Goal: Obtain resource: Download file/media

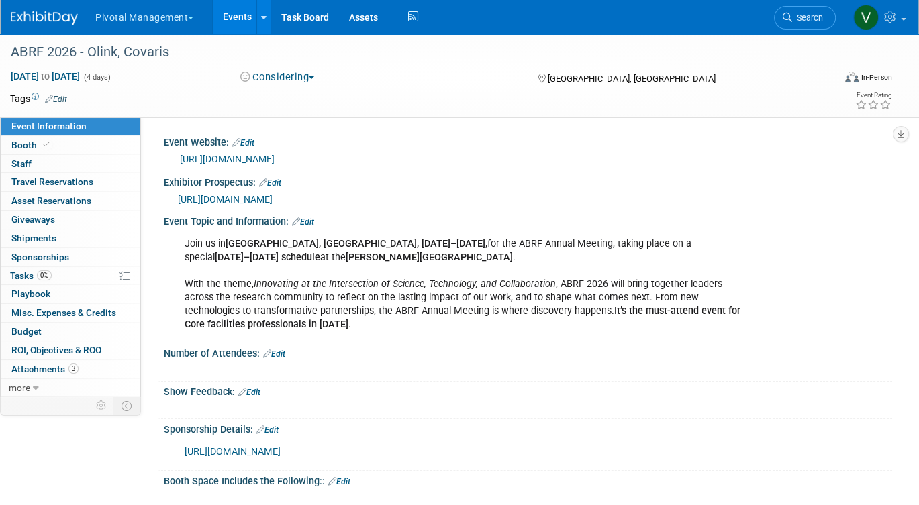
click at [236, 10] on link "Events" at bounding box center [237, 17] width 49 height 34
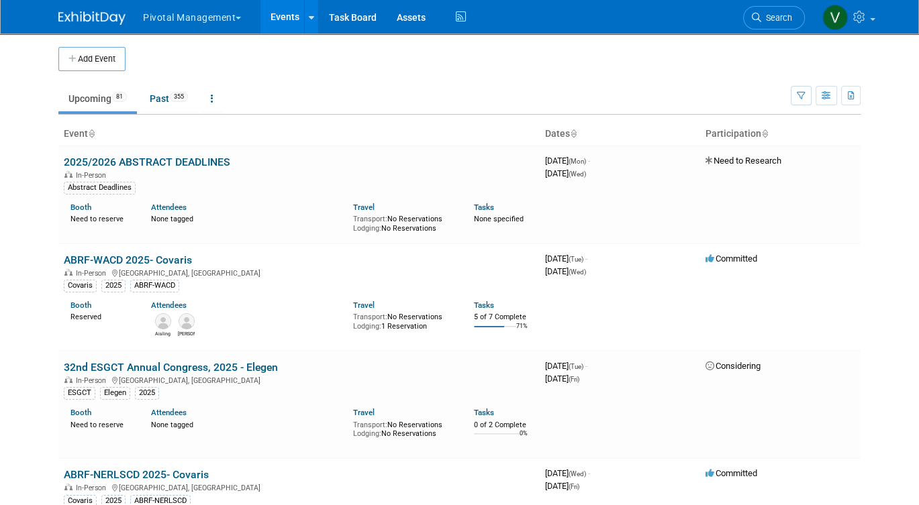
scroll to position [1175, 0]
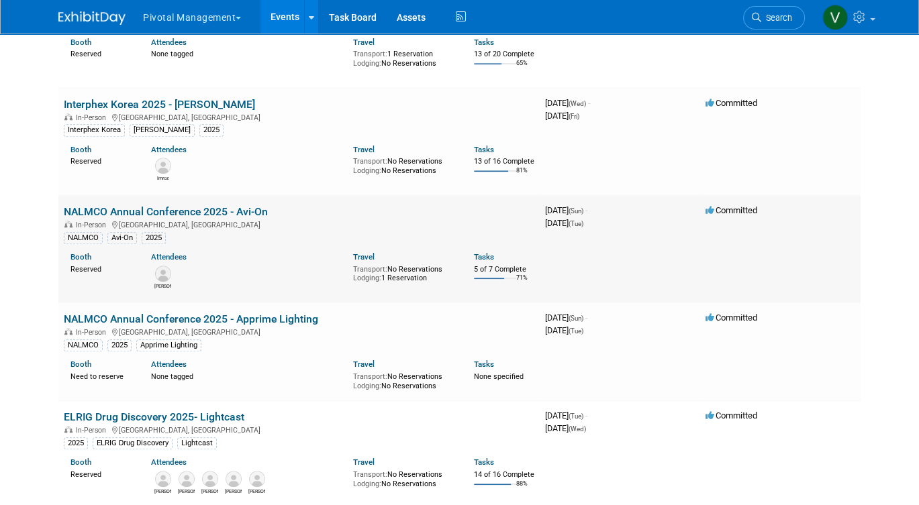
click at [144, 218] on link "NALMCO Annual Conference 2025 - Avi-On" at bounding box center [166, 211] width 204 height 13
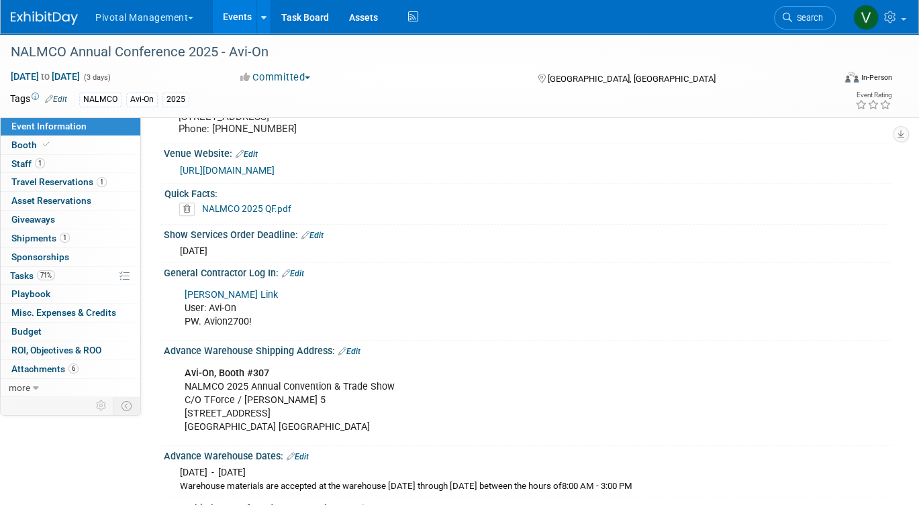
scroll to position [1220, 0]
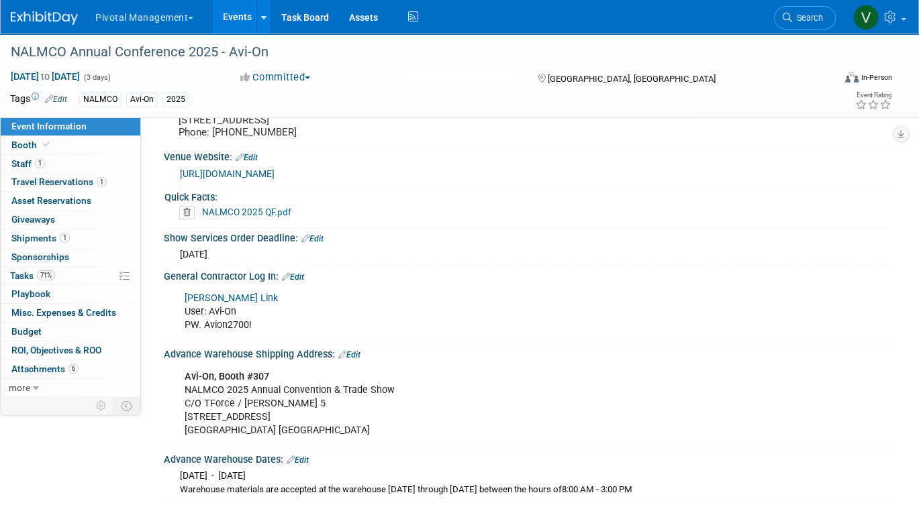
click at [271, 207] on link "NALMCO 2025 QF.pdf" at bounding box center [246, 212] width 89 height 11
